Goal: Information Seeking & Learning: Learn about a topic

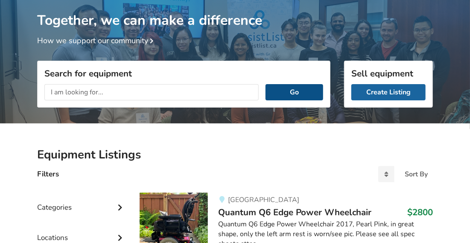
click at [297, 87] on button "Go" at bounding box center [295, 92] width 58 height 16
click at [292, 90] on button "Go" at bounding box center [295, 92] width 58 height 16
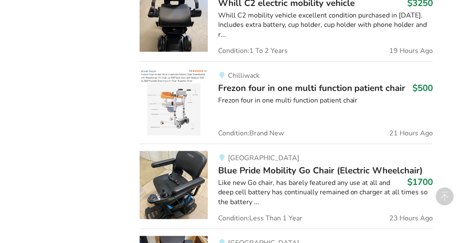
scroll to position [804, 0]
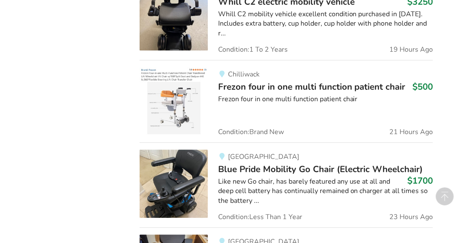
click at [290, 81] on span "Frezon four in one multi function patient chair" at bounding box center [312, 87] width 188 height 12
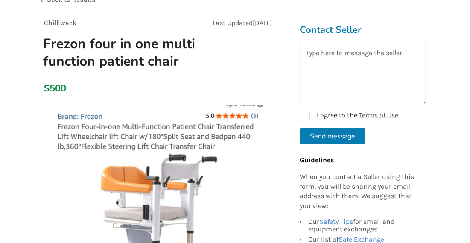
scroll to position [63, 0]
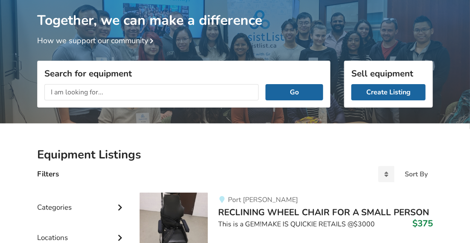
click at [116, 90] on input "text" at bounding box center [151, 92] width 215 height 16
click at [113, 92] on input "text" at bounding box center [151, 92] width 215 height 16
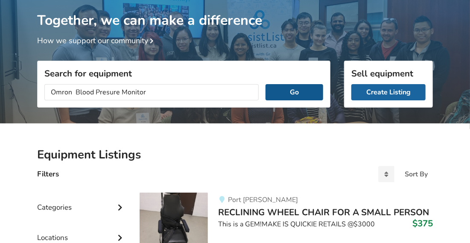
type input "Omron Blood Presure Monitor"
click at [289, 91] on button "Go" at bounding box center [295, 92] width 58 height 16
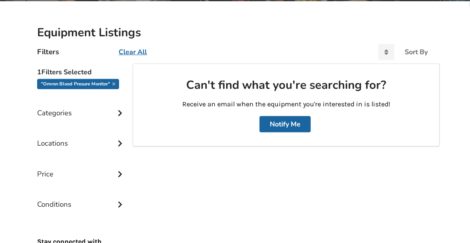
scroll to position [177, 0]
click at [291, 124] on button "Notify Me" at bounding box center [285, 124] width 51 height 16
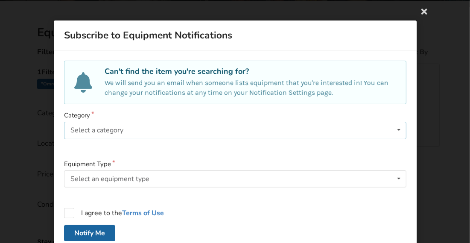
click at [126, 128] on div "Select a category Bathroom Safety Bedroom Equipment Daily Living Aids Mobility …" at bounding box center [235, 130] width 343 height 17
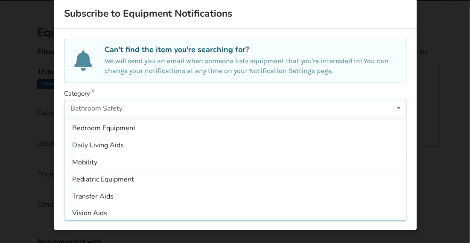
scroll to position [15, 0]
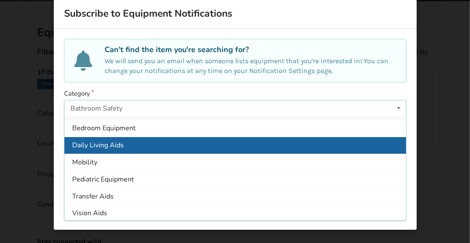
click at [127, 144] on div "Daily Living Aids" at bounding box center [236, 145] width 342 height 17
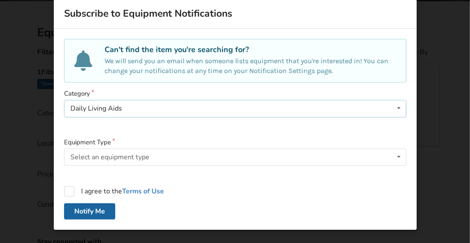
click at [124, 107] on div "Daily Living Aids Bathroom Safety Bedroom Equipment Daily Living Aids Mobility …" at bounding box center [235, 108] width 343 height 17
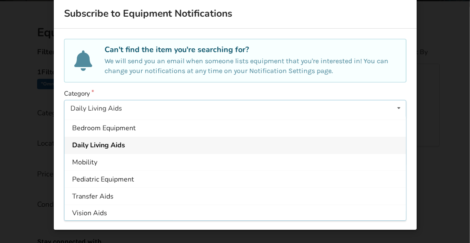
click at [137, 148] on div "Daily Living Aids" at bounding box center [236, 145] width 342 height 17
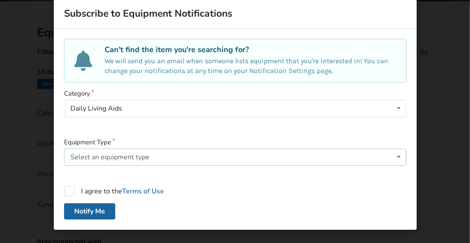
click at [151, 157] on div "Select an equipment type Long-handled Reacher Sock-aid Long-handled Shoehorn Fe…" at bounding box center [235, 157] width 343 height 17
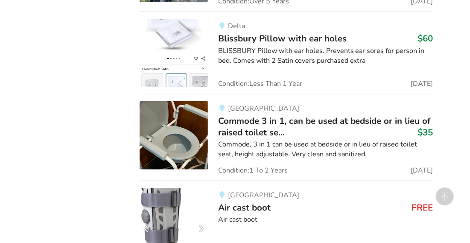
scroll to position [10185, 0]
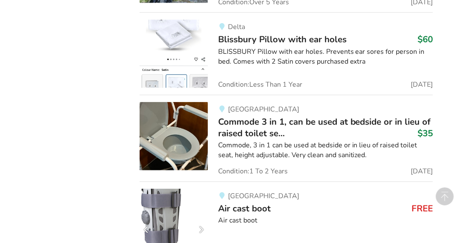
click at [238, 116] on span "Commode 3 in 1, can be used at bedside or in lieu of raised toilet se..." at bounding box center [324, 127] width 213 height 23
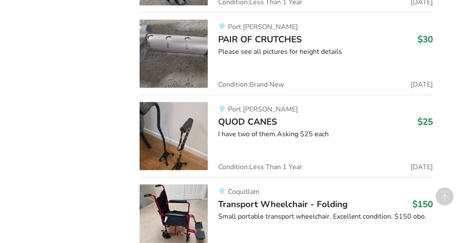
scroll to position [7418, 0]
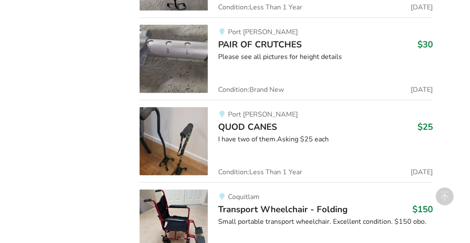
click at [254, 121] on span "QUOD CANES" at bounding box center [247, 127] width 59 height 12
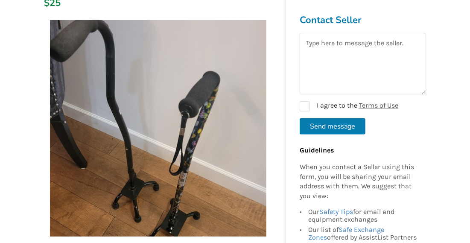
scroll to position [135, 0]
